Goal: Find specific page/section: Find specific page/section

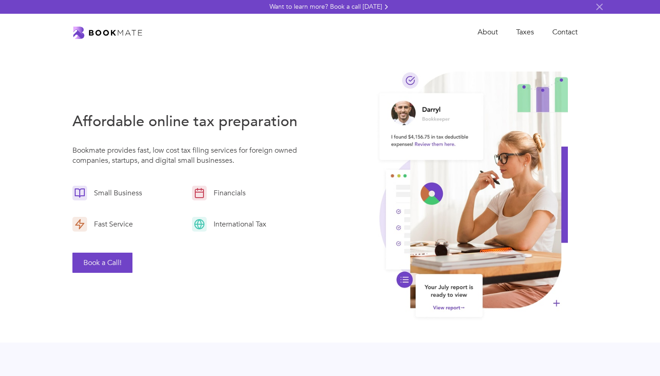
click at [105, 35] on img "home" at bounding box center [107, 33] width 69 height 12
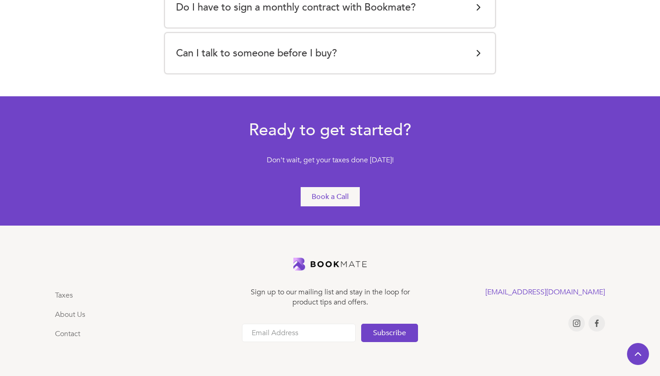
scroll to position [2004, 0]
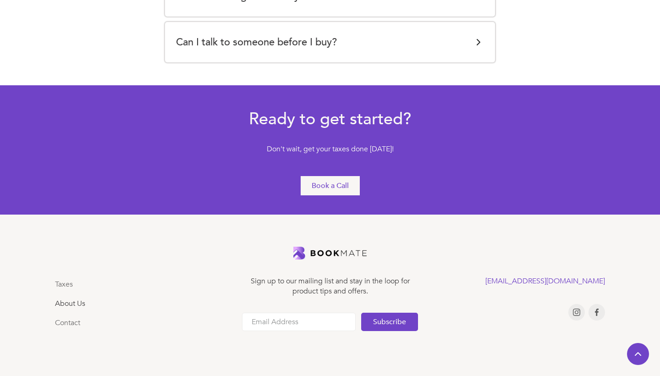
click at [61, 304] on link "About Us" at bounding box center [70, 303] width 30 height 10
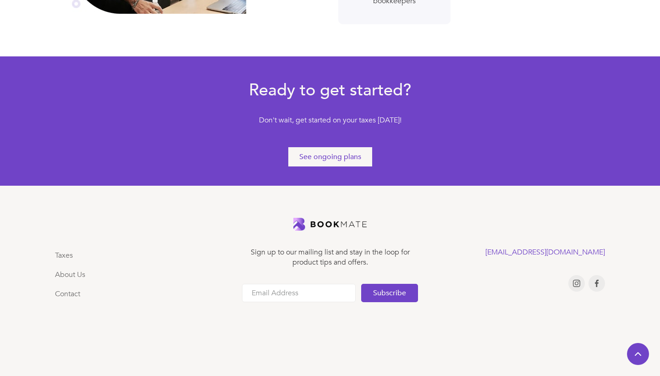
scroll to position [516, 0]
click at [343, 155] on div "See ongoing plans" at bounding box center [330, 157] width 62 height 10
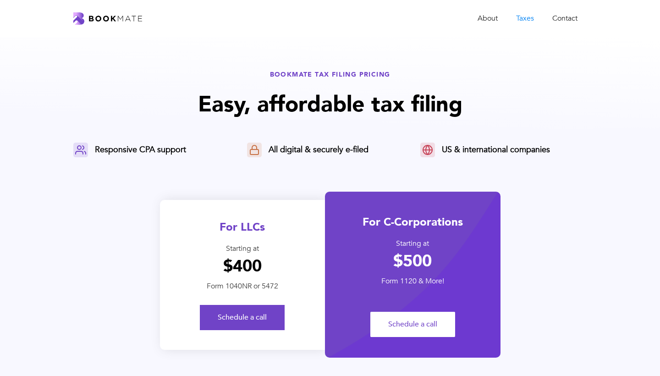
click at [426, 311] on div "For C-Corporations Starting at $500 Form 1120 & More! Schedule a call" at bounding box center [413, 275] width 176 height 166
click at [419, 328] on link "Schedule a call" at bounding box center [412, 324] width 85 height 25
